Goal: Information Seeking & Learning: Learn about a topic

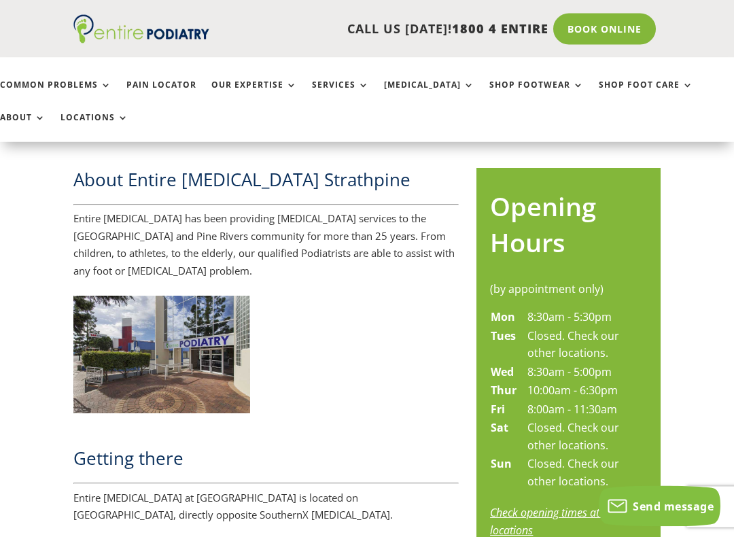
scroll to position [522, 0]
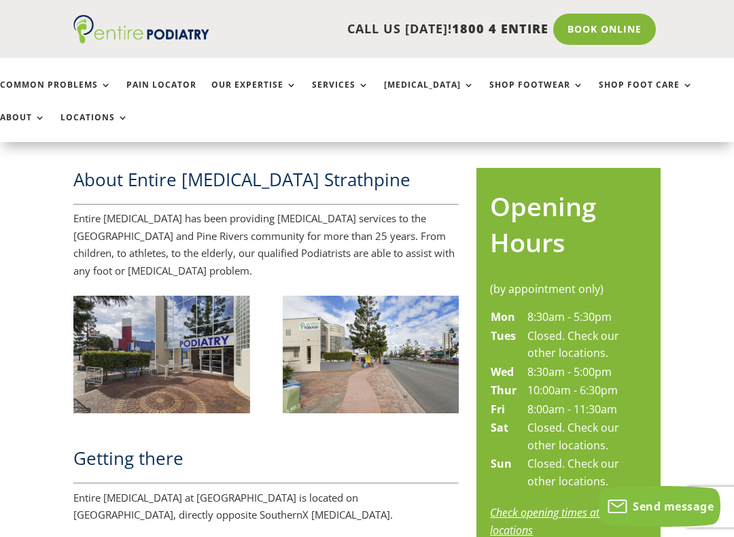
click at [88, 84] on link "Common Problems" at bounding box center [56, 94] width 112 height 29
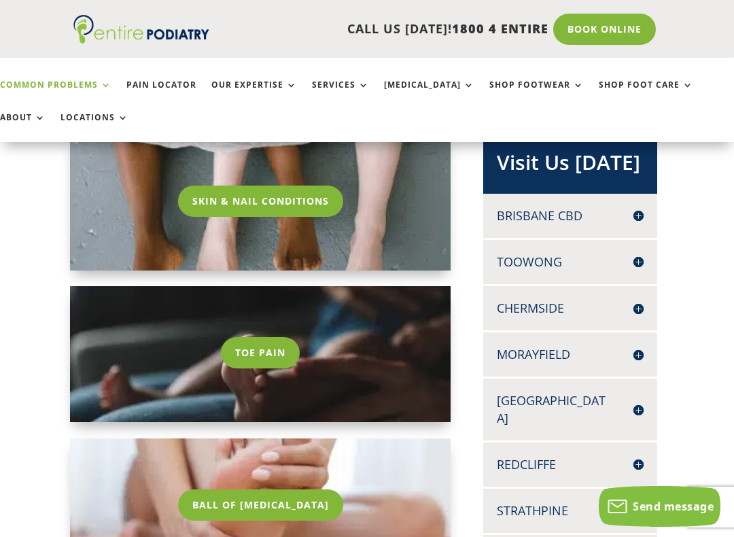
scroll to position [273, 4]
click at [282, 353] on link "Toe Pain" at bounding box center [259, 352] width 79 height 31
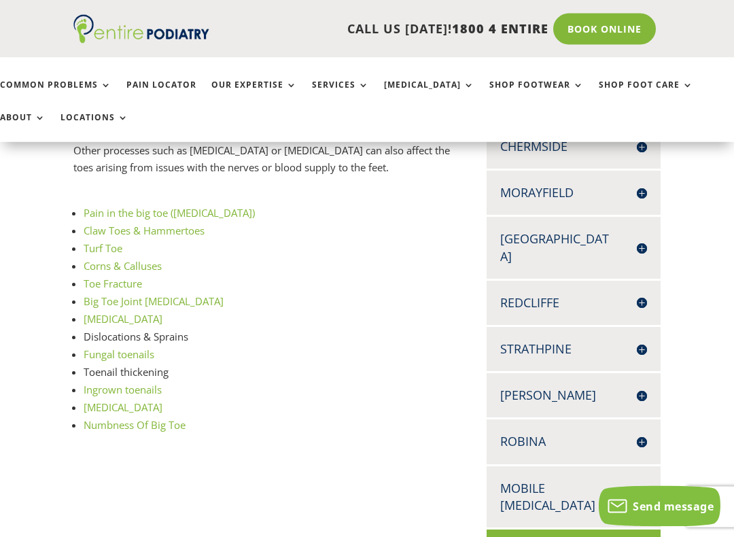
scroll to position [436, 0]
click at [148, 384] on link "Ingrown toenails" at bounding box center [123, 389] width 78 height 14
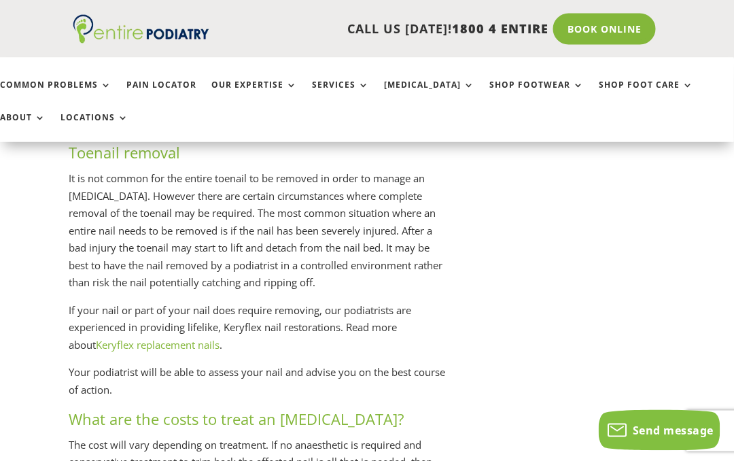
scroll to position [2263, 5]
click at [139, 339] on link "Keryflex replacement nails" at bounding box center [158, 346] width 124 height 14
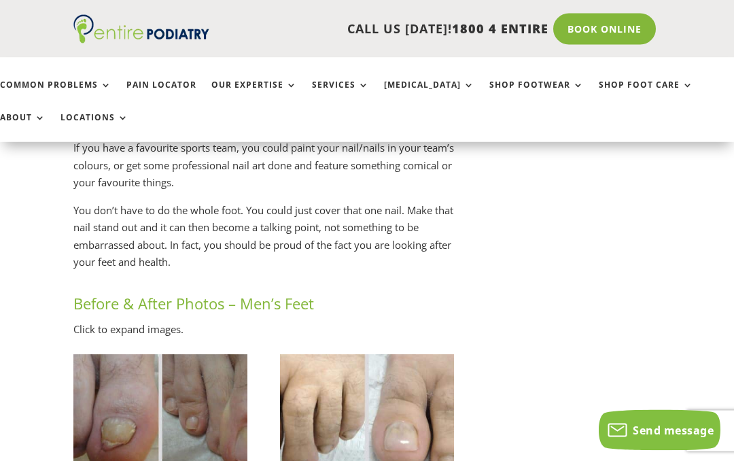
scroll to position [2411, 0]
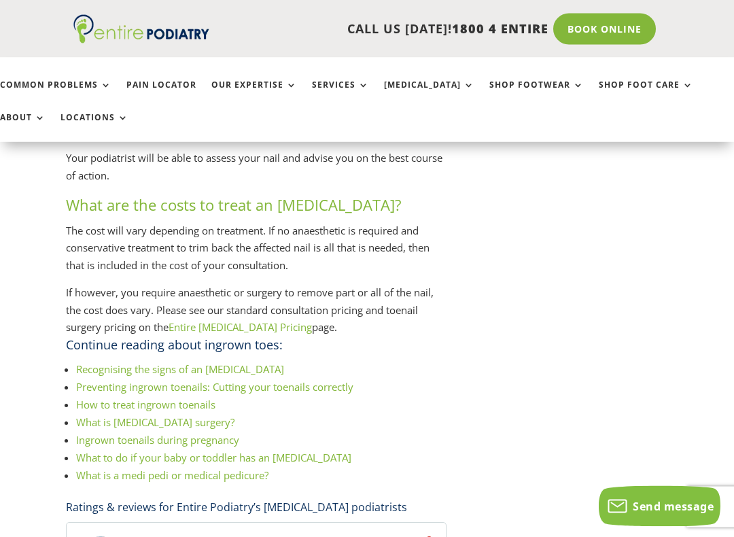
scroll to position [2480, 7]
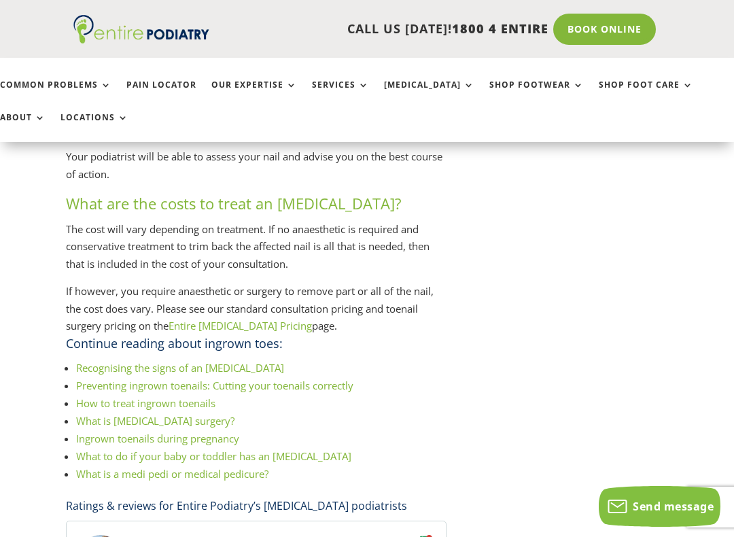
click at [92, 414] on link "What is ingrown toenail surgery?" at bounding box center [155, 421] width 158 height 14
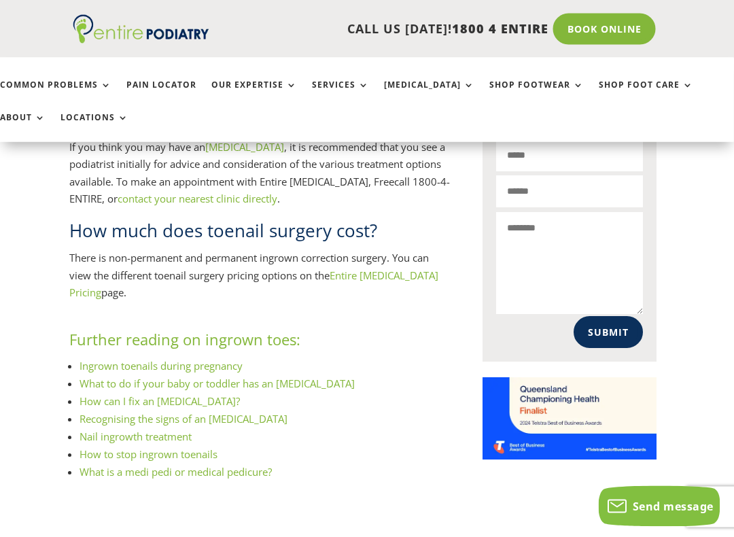
scroll to position [907, 4]
click at [444, 410] on li "Recognising the signs of an [MEDICAL_DATA]" at bounding box center [265, 419] width 371 height 18
click at [381, 269] on link "Entire [MEDICAL_DATA] Pricing" at bounding box center [253, 284] width 369 height 31
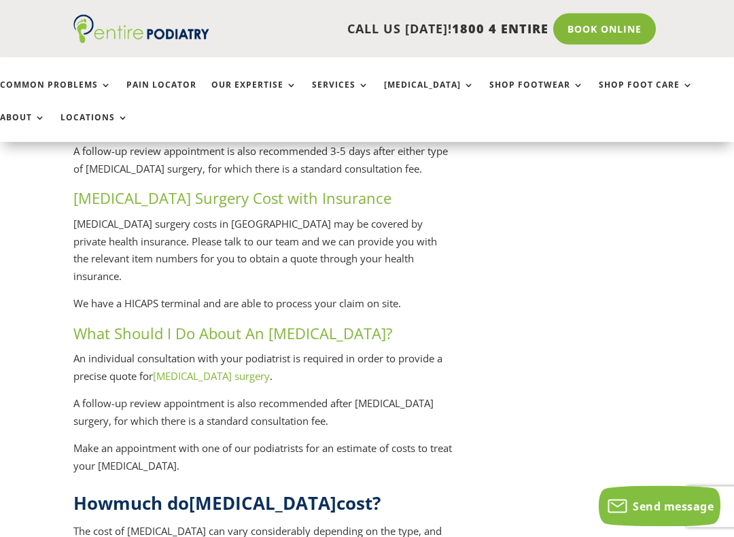
scroll to position [3491, 0]
click at [211, 369] on link "[MEDICAL_DATA] surgery" at bounding box center [211, 376] width 117 height 14
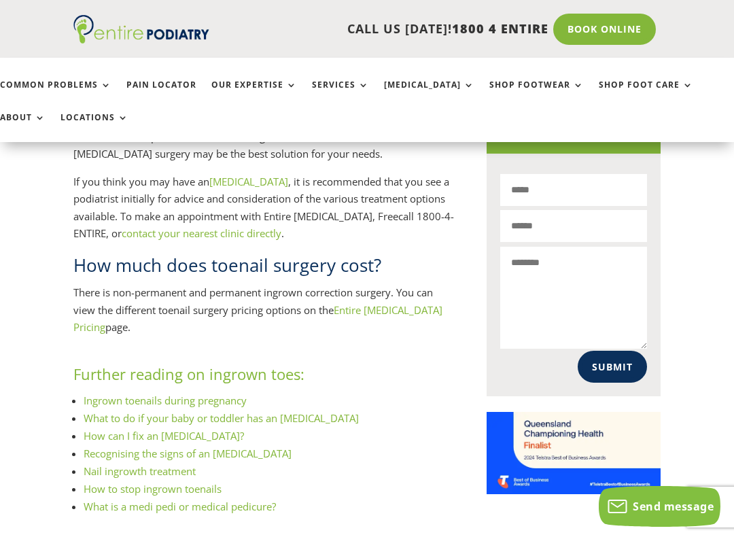
scroll to position [873, 0]
